Goal: Find contact information: Obtain details needed to contact an individual or organization

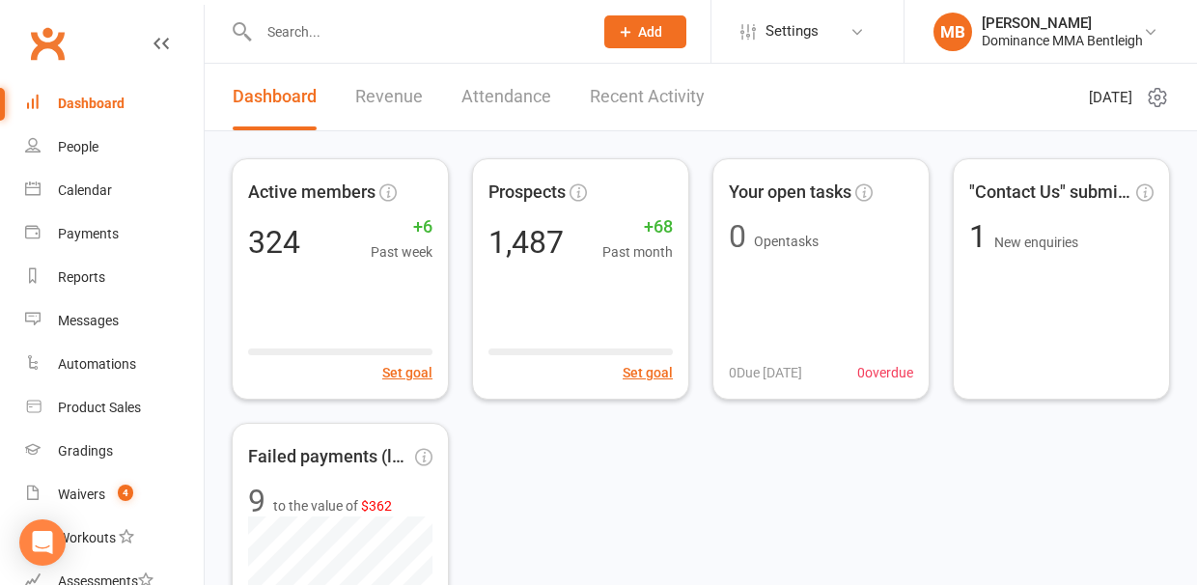
click at [377, 61] on div at bounding box center [406, 31] width 348 height 63
click at [346, 39] on input "text" at bounding box center [416, 31] width 326 height 27
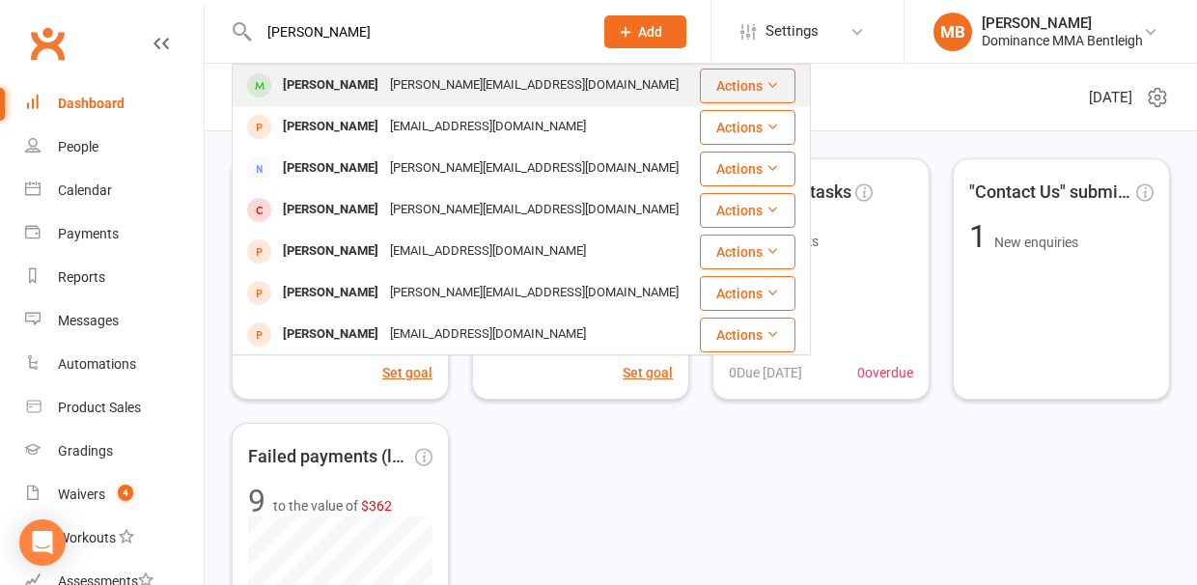
type input "[PERSON_NAME]"
click at [322, 82] on div "[PERSON_NAME]" at bounding box center [330, 85] width 107 height 28
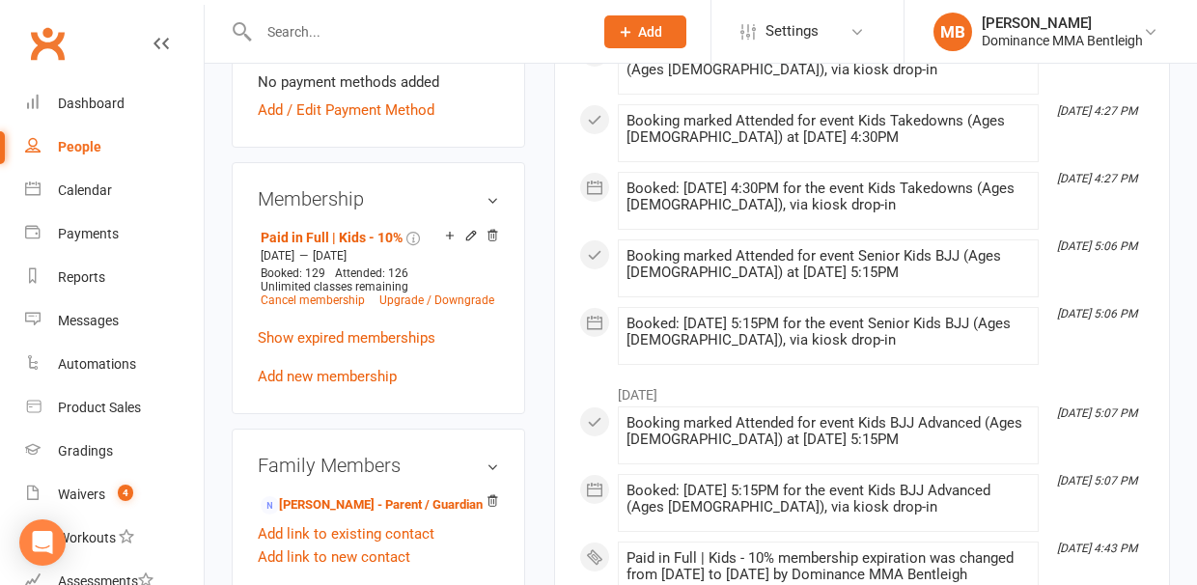
scroll to position [994, 0]
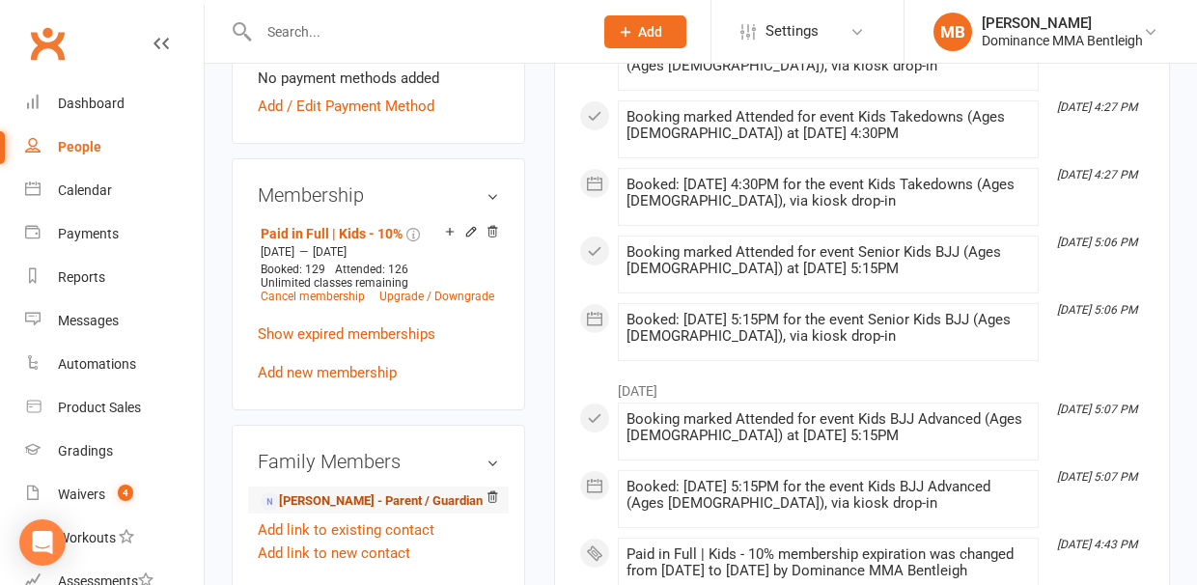
click at [340, 491] on link "[PERSON_NAME] - Parent / Guardian" at bounding box center [372, 501] width 222 height 20
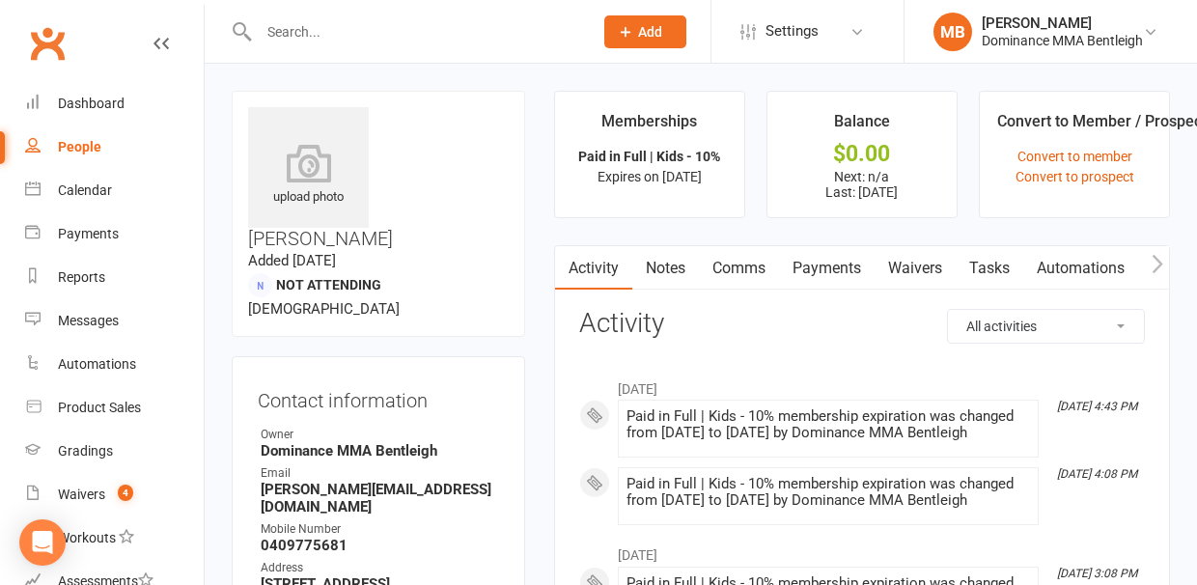
click at [678, 270] on link "Notes" at bounding box center [665, 268] width 67 height 44
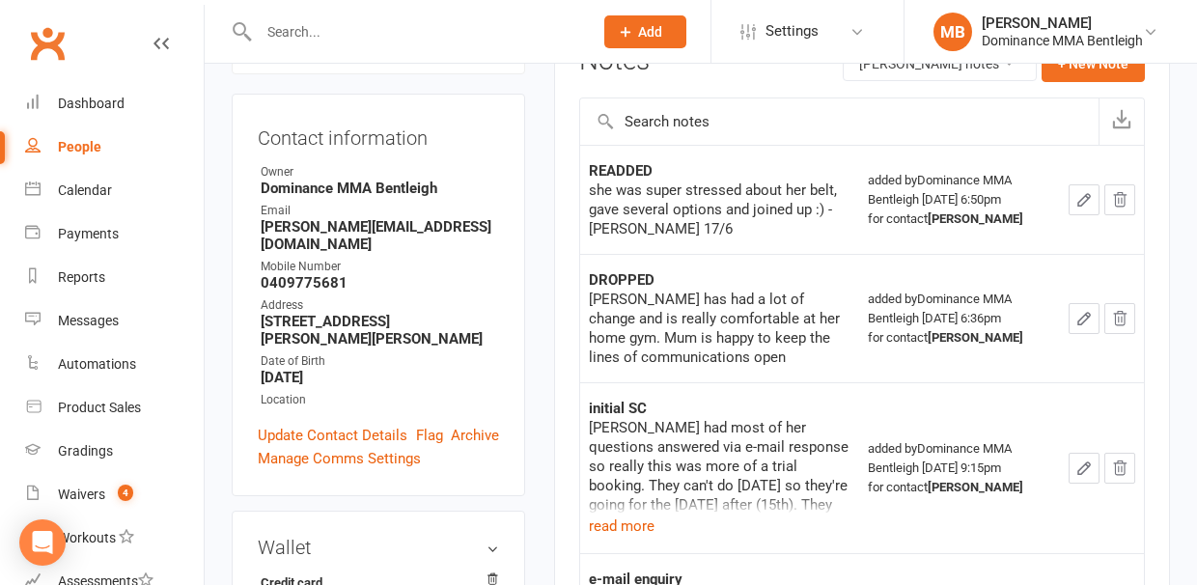
scroll to position [265, 0]
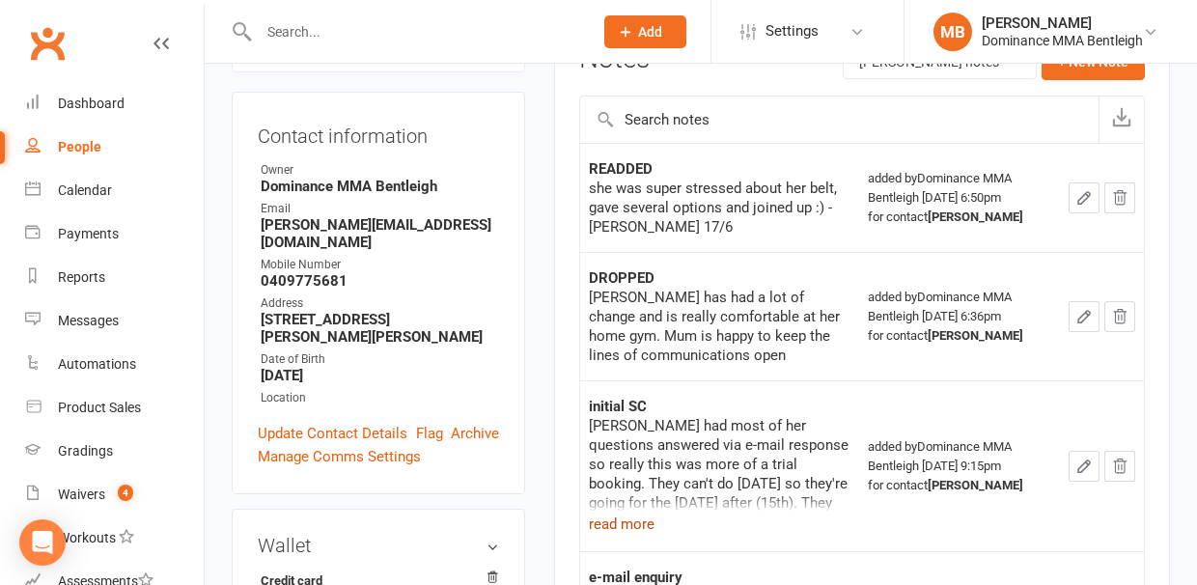
click at [626, 528] on button "read more" at bounding box center [622, 524] width 66 height 23
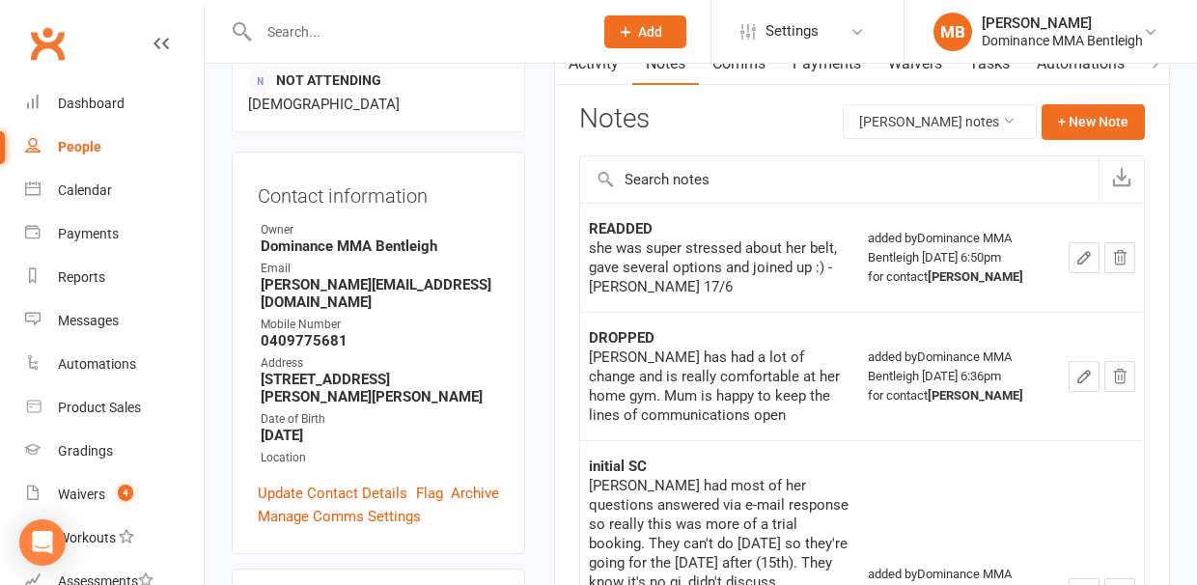
scroll to position [204, 0]
drag, startPoint x: 431, startPoint y: 213, endPoint x: 254, endPoint y: 212, distance: 176.7
click at [254, 212] on div "Contact information Owner Dominance MMA Bentleigh Email [PERSON_NAME][EMAIL_ADD…" at bounding box center [379, 354] width 294 height 403
copy strong "[PERSON_NAME][EMAIL_ADDRESS][DOMAIN_NAME]"
